Goal: Information Seeking & Learning: Learn about a topic

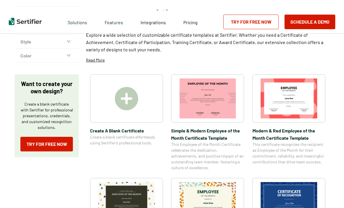
scroll to position [46, 0]
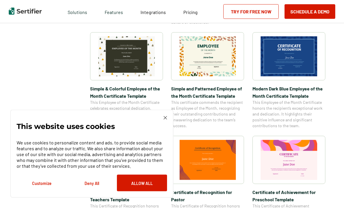
scroll to position [200, 0]
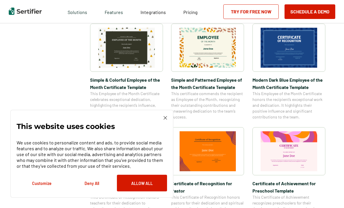
click at [169, 137] on div "This website uses cookies We use cookies to personalize content and ads, to pro…" at bounding box center [91, 154] width 163 height 88
click at [165, 119] on img at bounding box center [164, 117] width 3 height 3
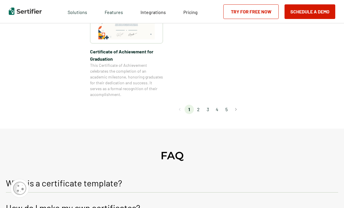
scroll to position [555, 0]
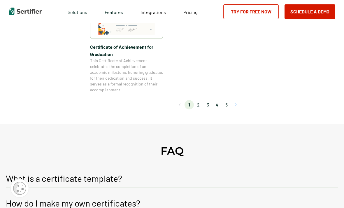
click at [239, 104] on button "Go to next page" at bounding box center [235, 104] width 9 height 9
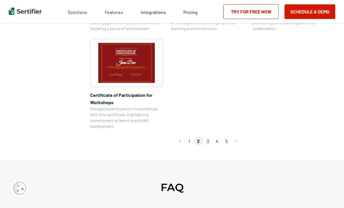
scroll to position [525, 0]
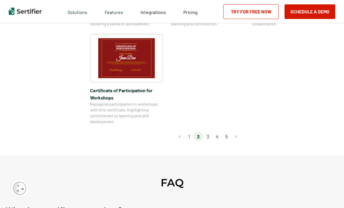
click at [212, 132] on li "3" at bounding box center [207, 136] width 9 height 9
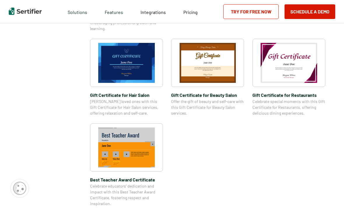
scroll to position [396, 0]
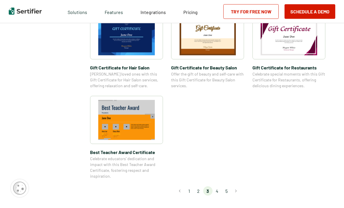
click at [220, 191] on li "4" at bounding box center [216, 190] width 9 height 9
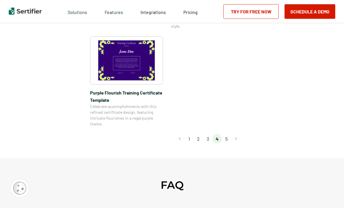
scroll to position [468, 0]
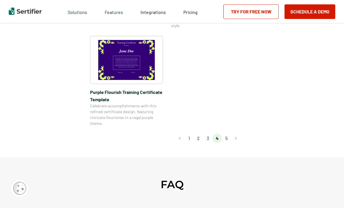
click at [229, 140] on li "5" at bounding box center [226, 137] width 9 height 9
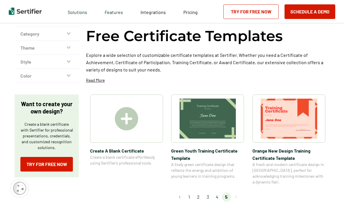
scroll to position [0, 0]
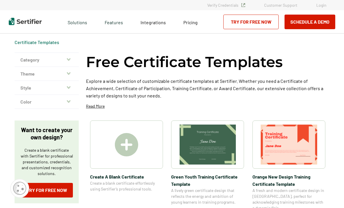
click at [30, 75] on button "Theme" at bounding box center [47, 74] width 64 height 14
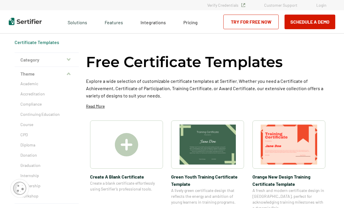
click at [24, 122] on p "Course" at bounding box center [46, 124] width 52 height 6
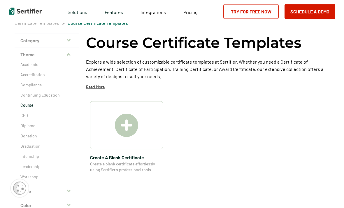
scroll to position [21, 0]
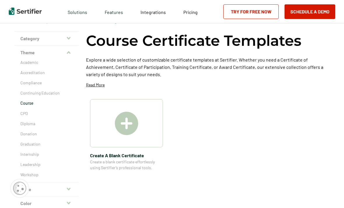
click at [27, 125] on p "Diploma" at bounding box center [46, 124] width 52 height 6
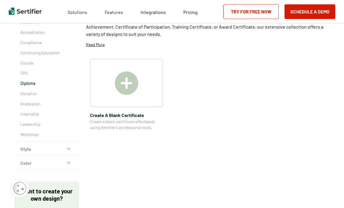
scroll to position [70, 0]
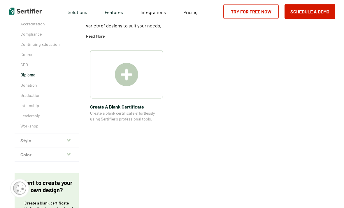
click at [25, 139] on button "Style" at bounding box center [47, 140] width 64 height 14
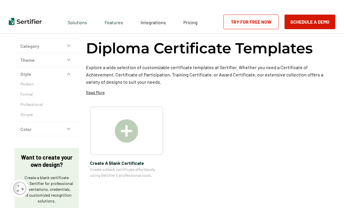
scroll to position [0, 0]
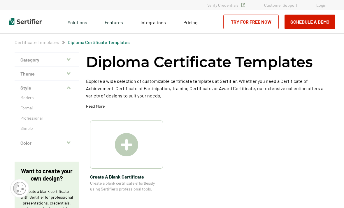
click at [27, 94] on button "Style" at bounding box center [47, 88] width 64 height 14
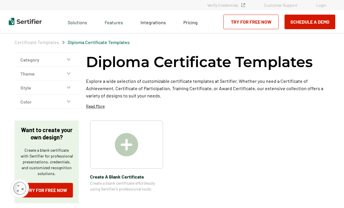
click at [28, 90] on button "Style" at bounding box center [47, 88] width 64 height 14
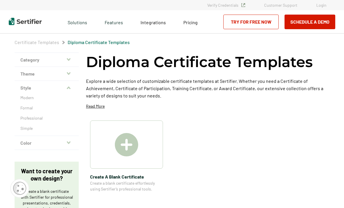
click at [25, 96] on p "Modern" at bounding box center [46, 98] width 52 height 6
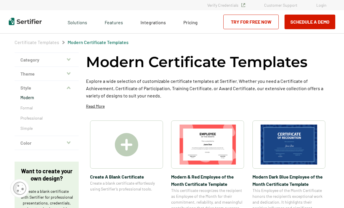
click at [23, 119] on p "Professional" at bounding box center [46, 118] width 52 height 6
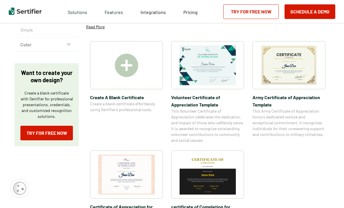
scroll to position [98, 0]
click at [306, 70] on img at bounding box center [288, 65] width 57 height 40
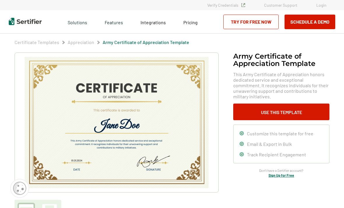
scroll to position [98, 0]
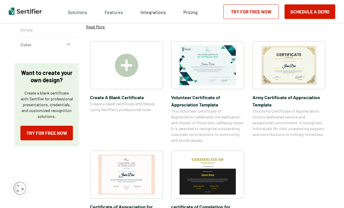
click at [2, 89] on div "Certificate Templates Professional Certificate Templates Category Achievement R…" at bounding box center [172, 97] width 344 height 340
